Goal: Task Accomplishment & Management: Manage account settings

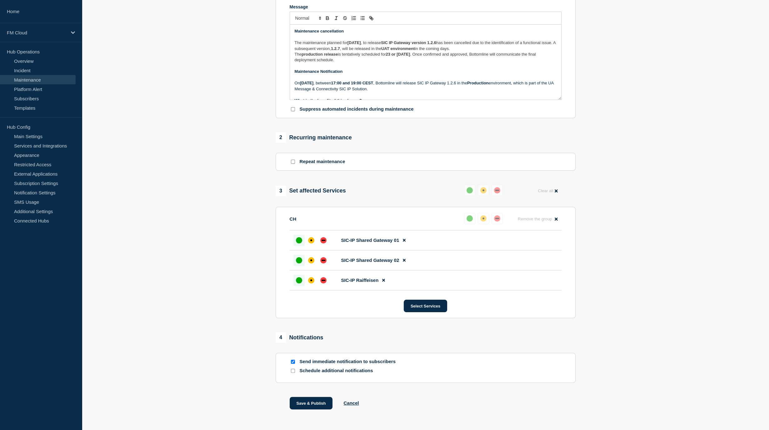
scroll to position [117, 0]
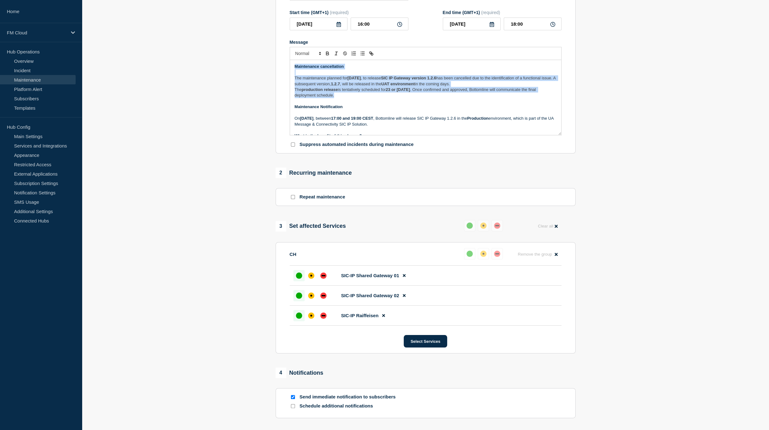
drag, startPoint x: 344, startPoint y: 102, endPoint x: 278, endPoint y: 60, distance: 78.7
click at [278, 60] on section "Title (required) UA Message & Connectivity - SIC IP - SIC IP Gateway Release 1.…" at bounding box center [426, 64] width 300 height 179
copy div "Maintenance cancellation The maintenance planned for Thursday, 11 September 202…"
click at [326, 92] on strong "production release" at bounding box center [320, 89] width 36 height 5
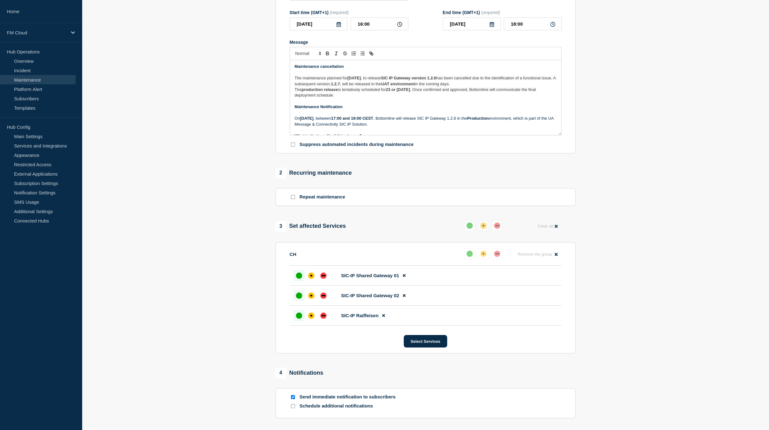
click at [356, 104] on p "Message" at bounding box center [426, 101] width 262 height 6
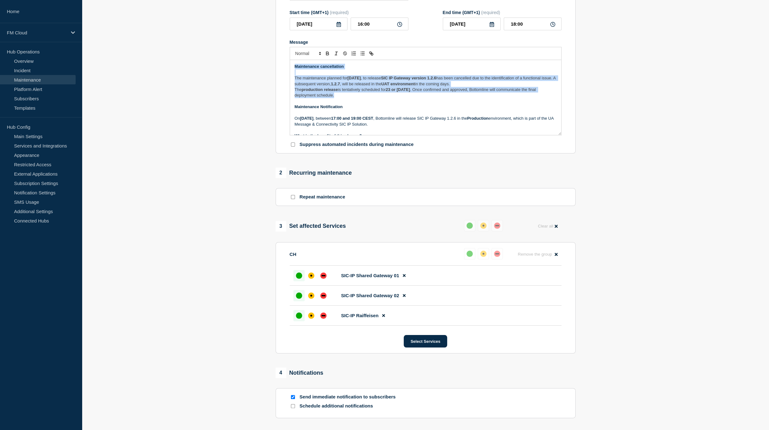
drag, startPoint x: 351, startPoint y: 102, endPoint x: 246, endPoint y: 57, distance: 114.3
click at [246, 57] on section "1 Provide details Title (required) UA Message & Connectivity - SIC IP - SIC IP …" at bounding box center [425, 207] width 687 height 507
copy div "Maintenance cancellation The maintenance planned for Thursday, 11 September 202…"
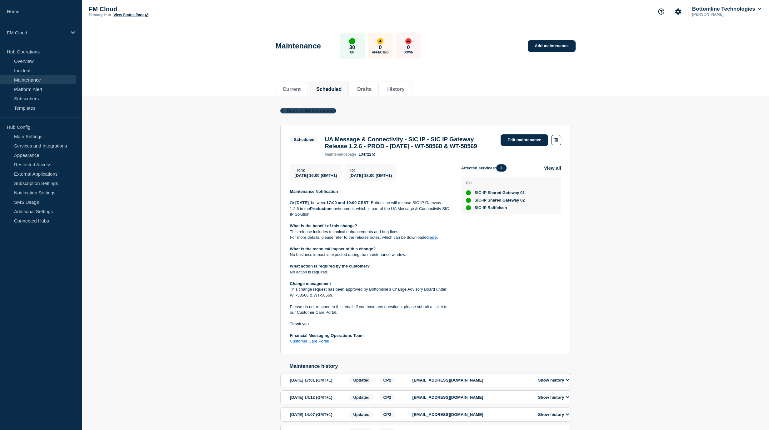
click at [291, 110] on span "Back to Maintenances" at bounding box center [311, 110] width 49 height 5
click at [514, 139] on link "Edit maintenance" at bounding box center [525, 140] width 48 height 12
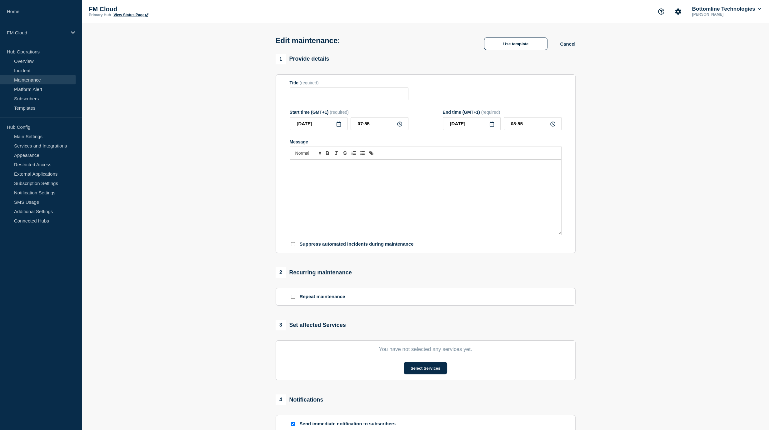
type input "UA Message & Connectivity - SIC IP - SIC IP Gateway Release 1.2.6 - PROD - 11/S…"
type input "2025-09-11"
type input "16:00"
type input "2025-09-11"
type input "18:00"
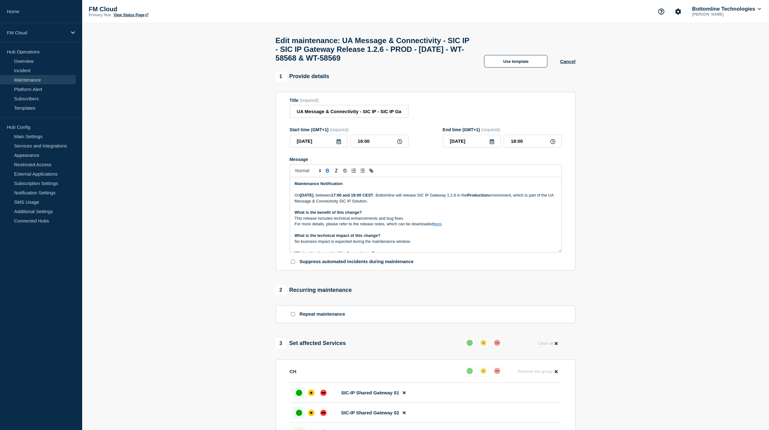
click at [345, 187] on p "Maintenance Notification" at bounding box center [426, 184] width 262 height 6
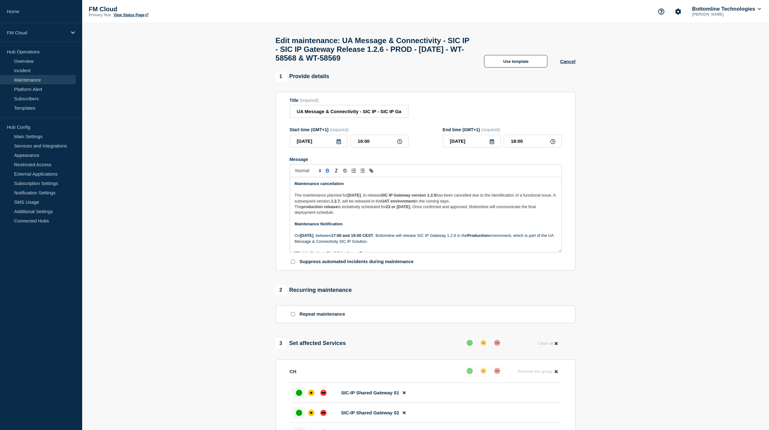
click at [326, 226] on strong "Maintenance Notification" at bounding box center [319, 224] width 48 height 5
click at [340, 216] on p "The production release is tentatively scheduled for 23 or 25 September . Once c…" at bounding box center [426, 210] width 262 height 12
click at [389, 209] on strong "23 or 25 September" at bounding box center [398, 206] width 24 height 5
drag, startPoint x: 389, startPoint y: 213, endPoint x: 400, endPoint y: 215, distance: 11.4
click at [400, 209] on strong "23 or 25 September" at bounding box center [398, 206] width 24 height 5
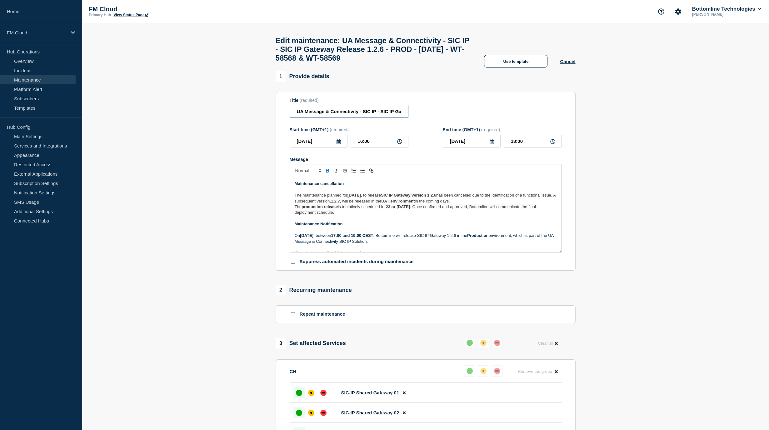
click at [313, 115] on input "UA Message & Connectivity - SIC IP - SIC IP Gateway Release 1.2.6 - PROD - 11/S…" at bounding box center [349, 111] width 119 height 13
click at [316, 118] on input "[Cancelled] UA Message & Connectivity - SIC IP - SIC IP Gateway Release 1.2.6 -…" at bounding box center [349, 111] width 119 height 13
type input "[Cancelled] UA Message & Connectivity - SIC IP - SIC IP Gateway Release 1.2.6 -…"
click at [375, 203] on span "has been cancelled due to the identification of a functional issue. A subsequen…" at bounding box center [426, 198] width 263 height 10
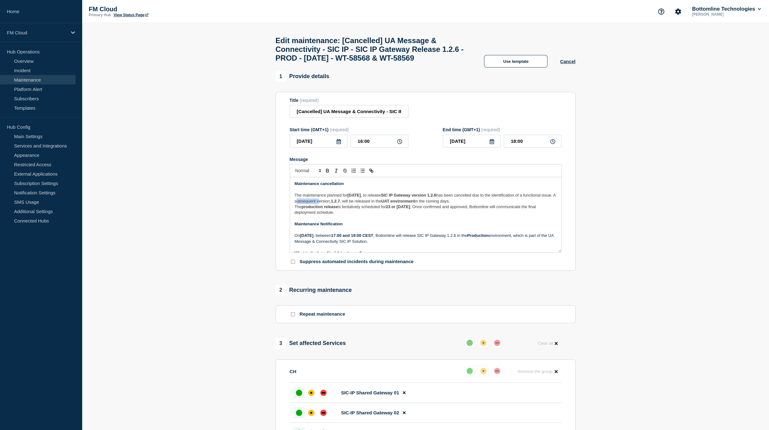
click at [375, 203] on span "has been cancelled due to the identification of a functional issue. A subsequen…" at bounding box center [426, 198] width 263 height 10
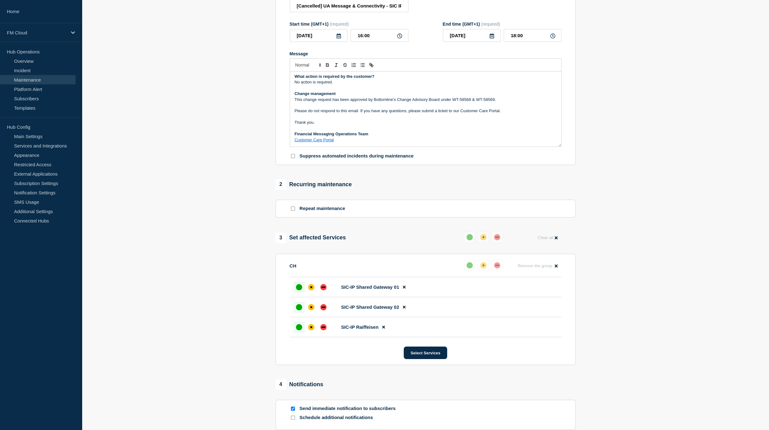
scroll to position [190, 0]
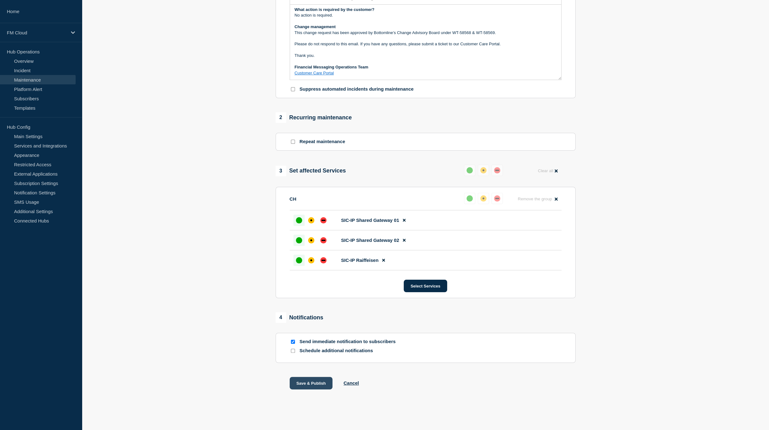
click at [312, 383] on button "Save & Publish" at bounding box center [311, 383] width 43 height 13
